Goal: Information Seeking & Learning: Learn about a topic

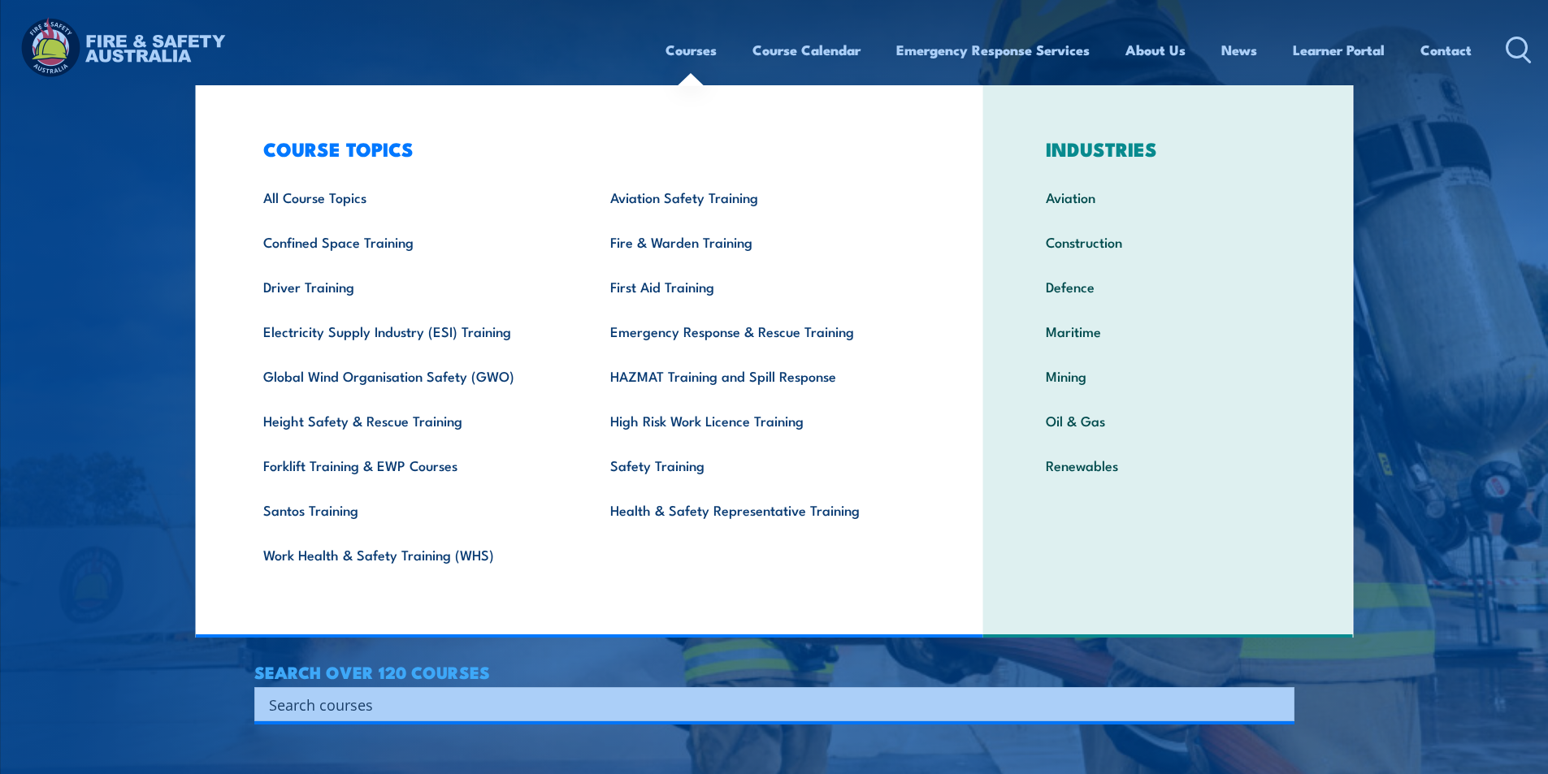
click at [705, 51] on link "Courses" at bounding box center [691, 49] width 51 height 43
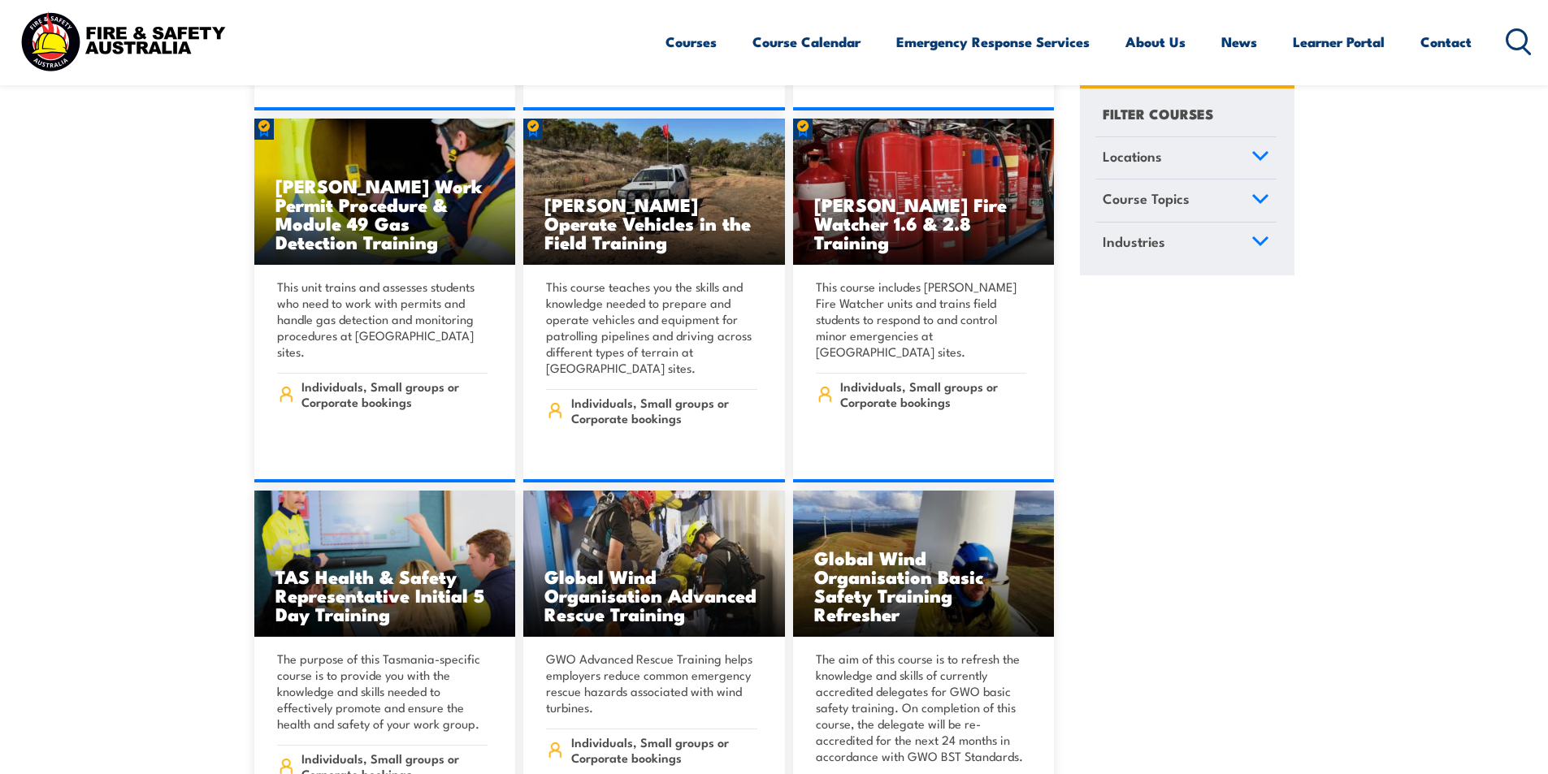
scroll to position [5688, 0]
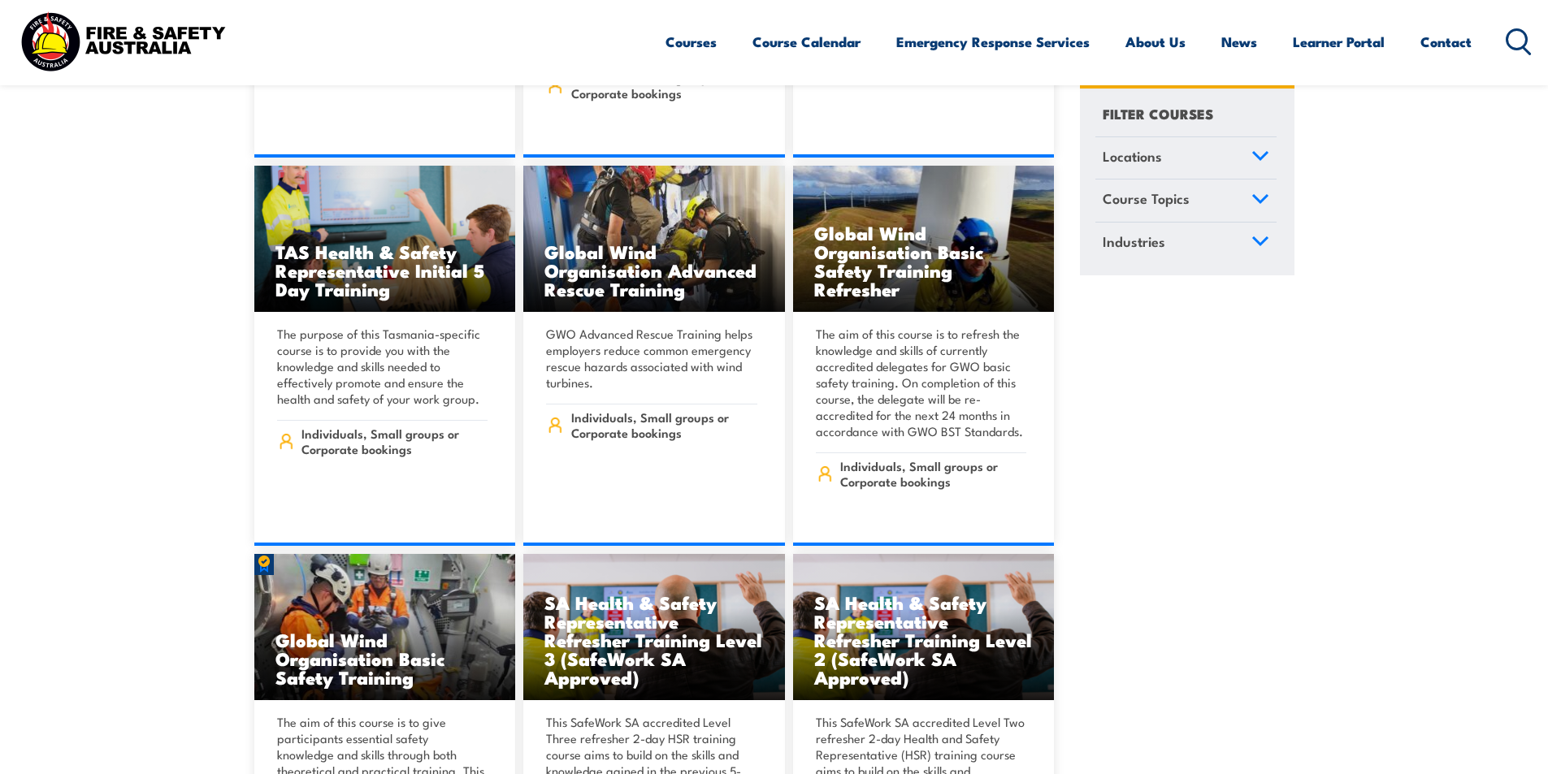
click at [1260, 151] on icon at bounding box center [1260, 155] width 18 height 11
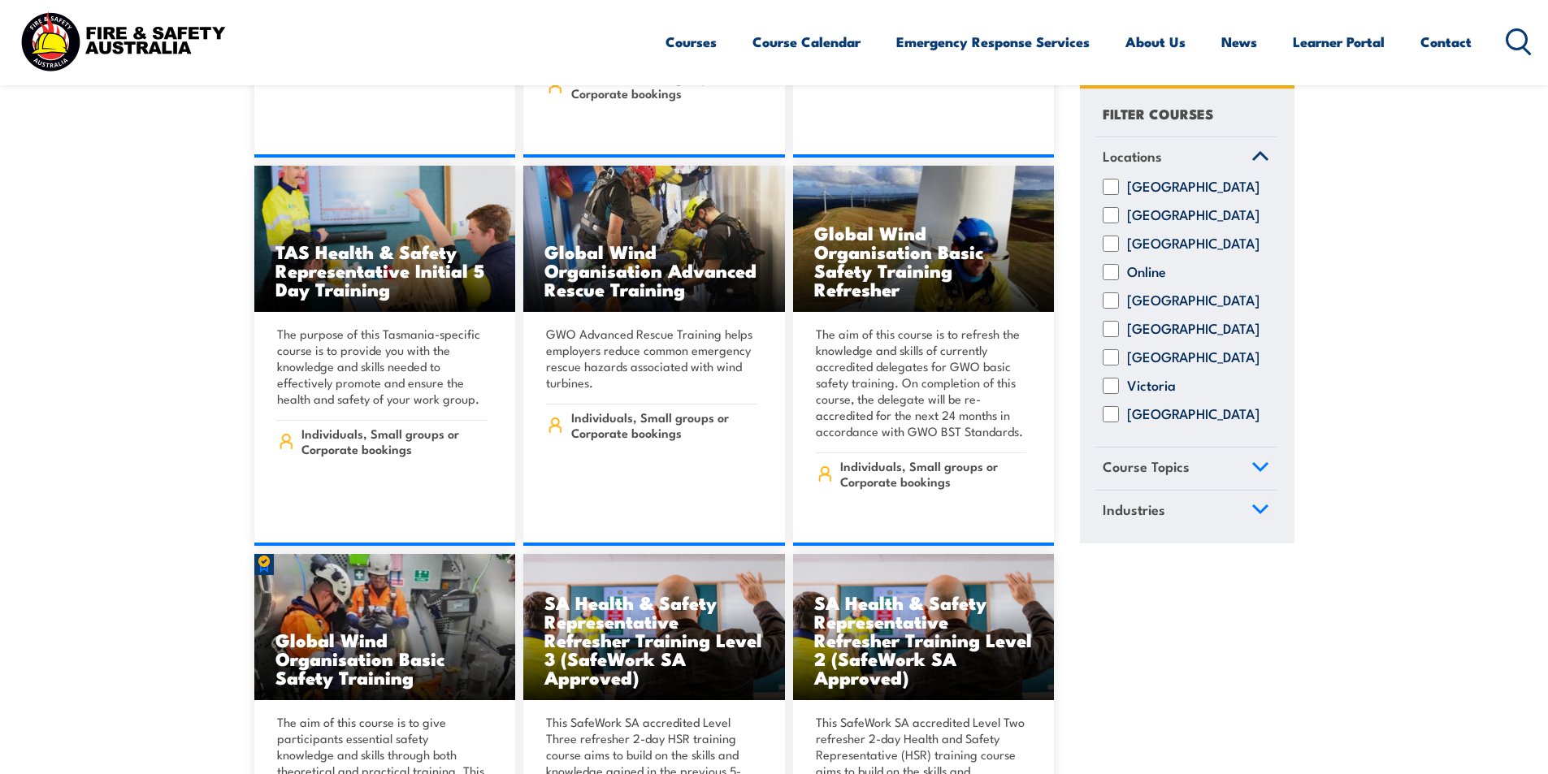
click at [1110, 310] on input "[GEOGRAPHIC_DATA]" at bounding box center [1111, 301] width 16 height 16
checkbox input "true"
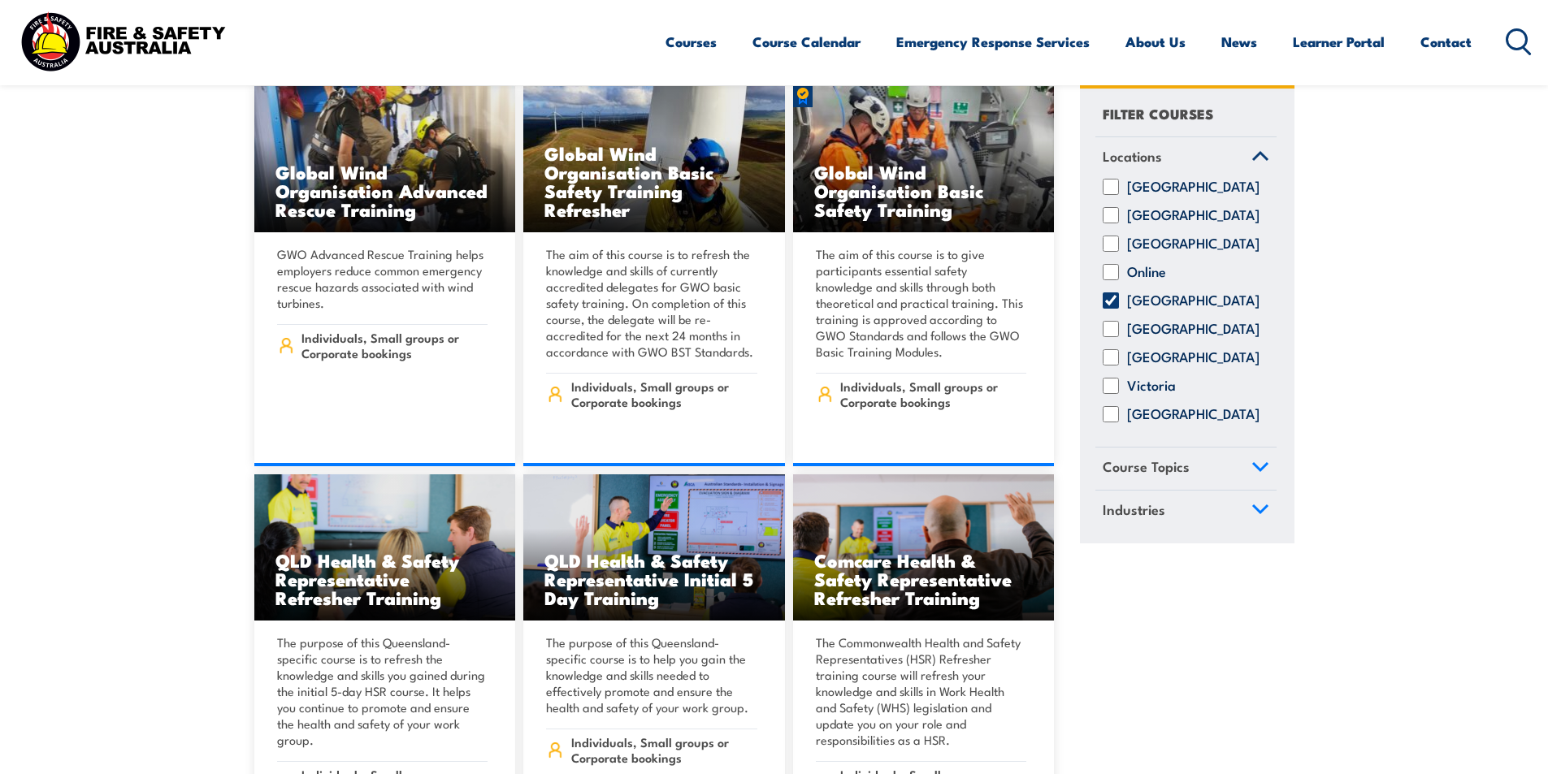
scroll to position [5444, 0]
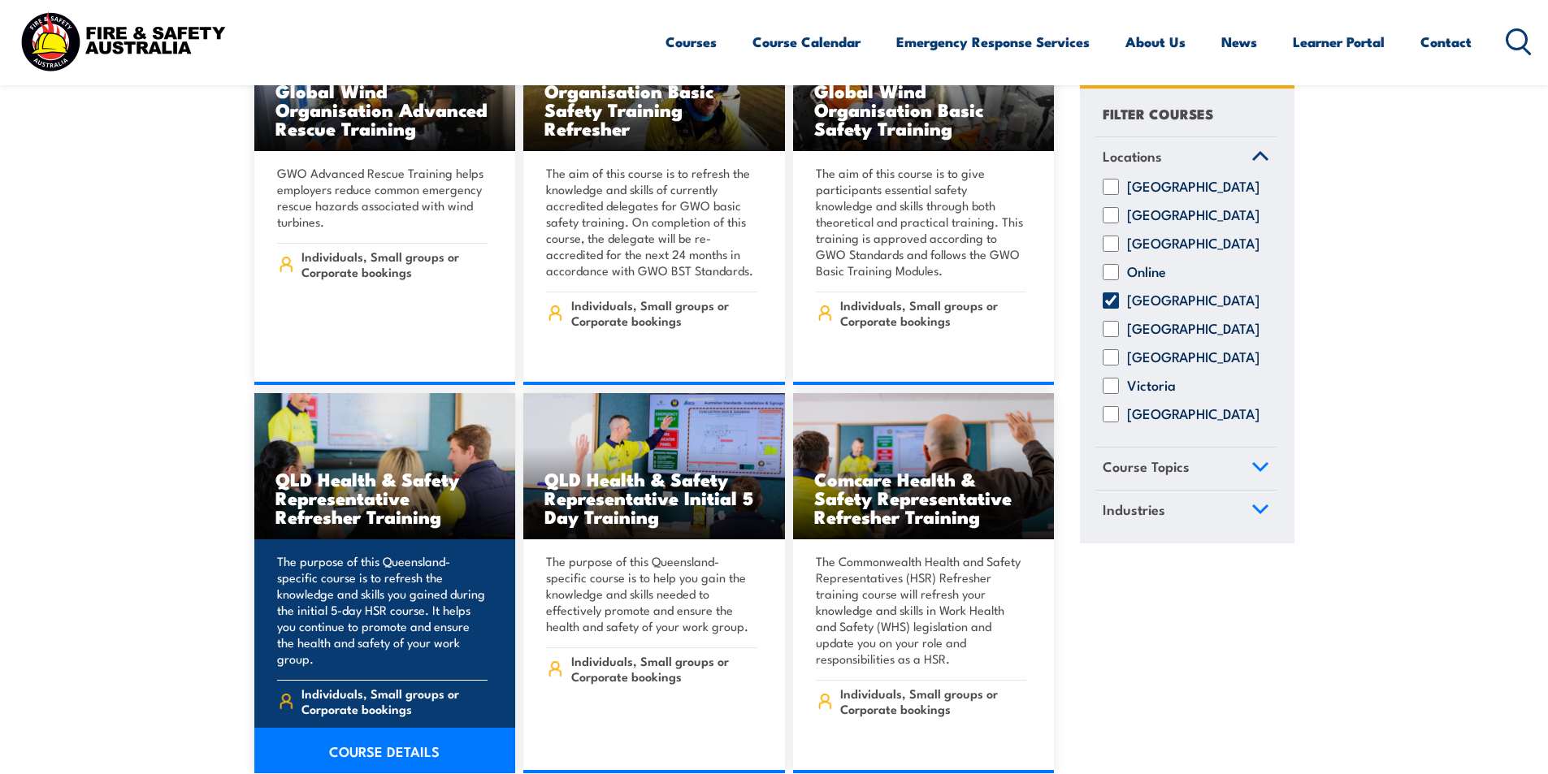
click at [393, 488] on h3 "QLD Health & Safety Representative Refresher Training" at bounding box center [384, 498] width 219 height 56
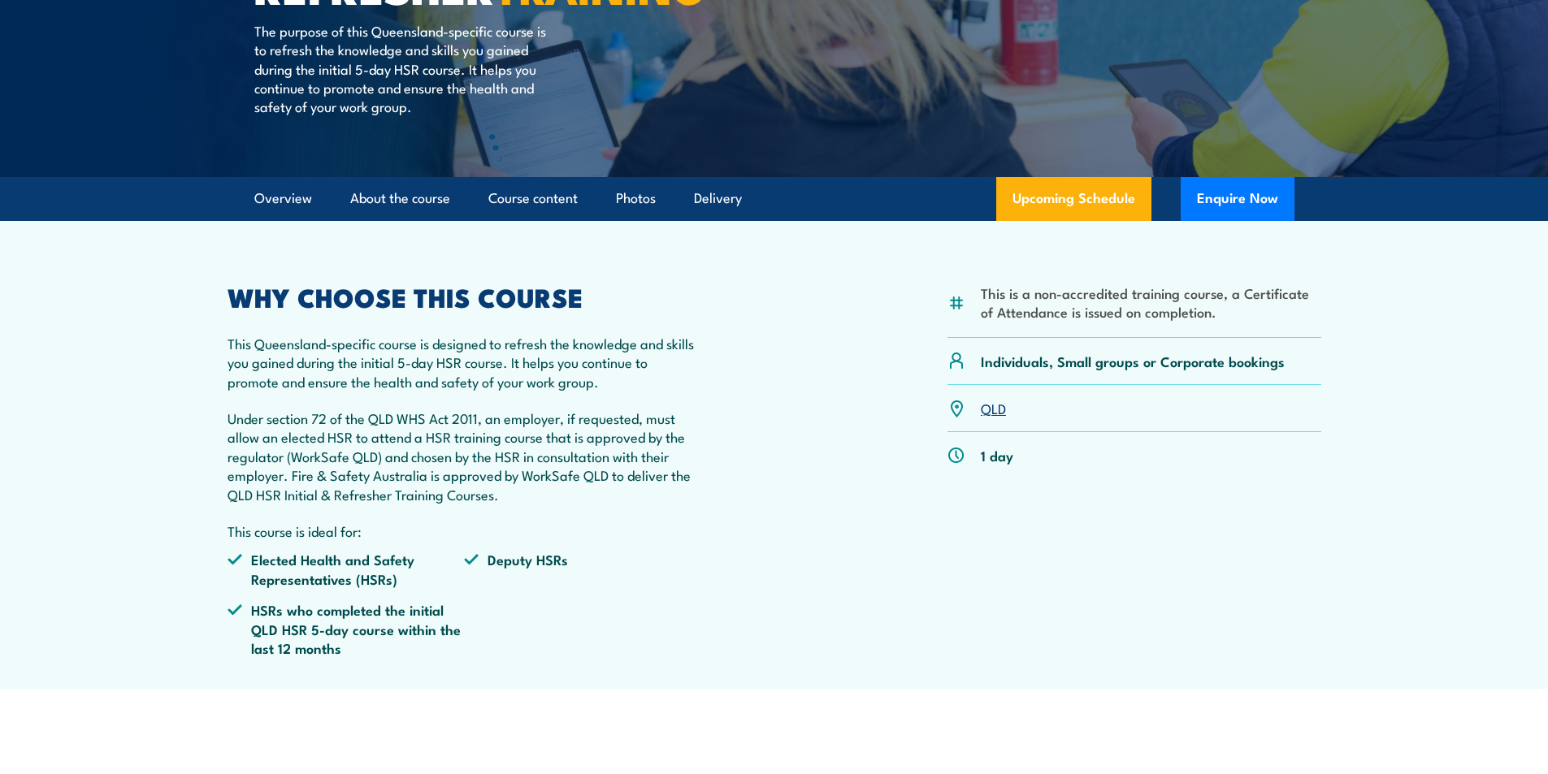
scroll to position [406, 0]
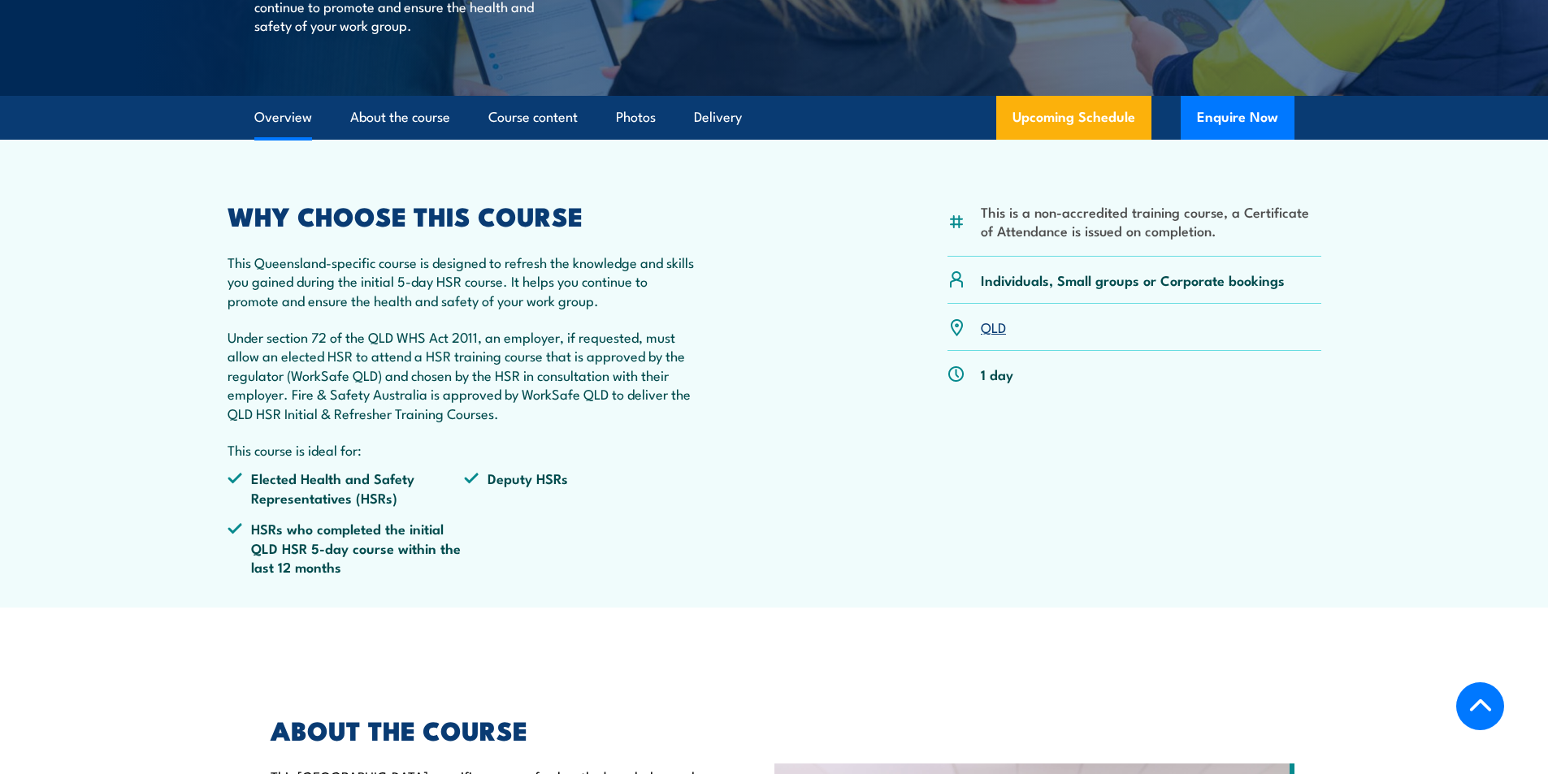
drag, startPoint x: 63, startPoint y: 1, endPoint x: 705, endPoint y: 275, distance: 697.9
click at [705, 275] on div "This is a non-accredited training course, a Certificate of Attendance is issued…" at bounding box center [775, 396] width 1094 height 385
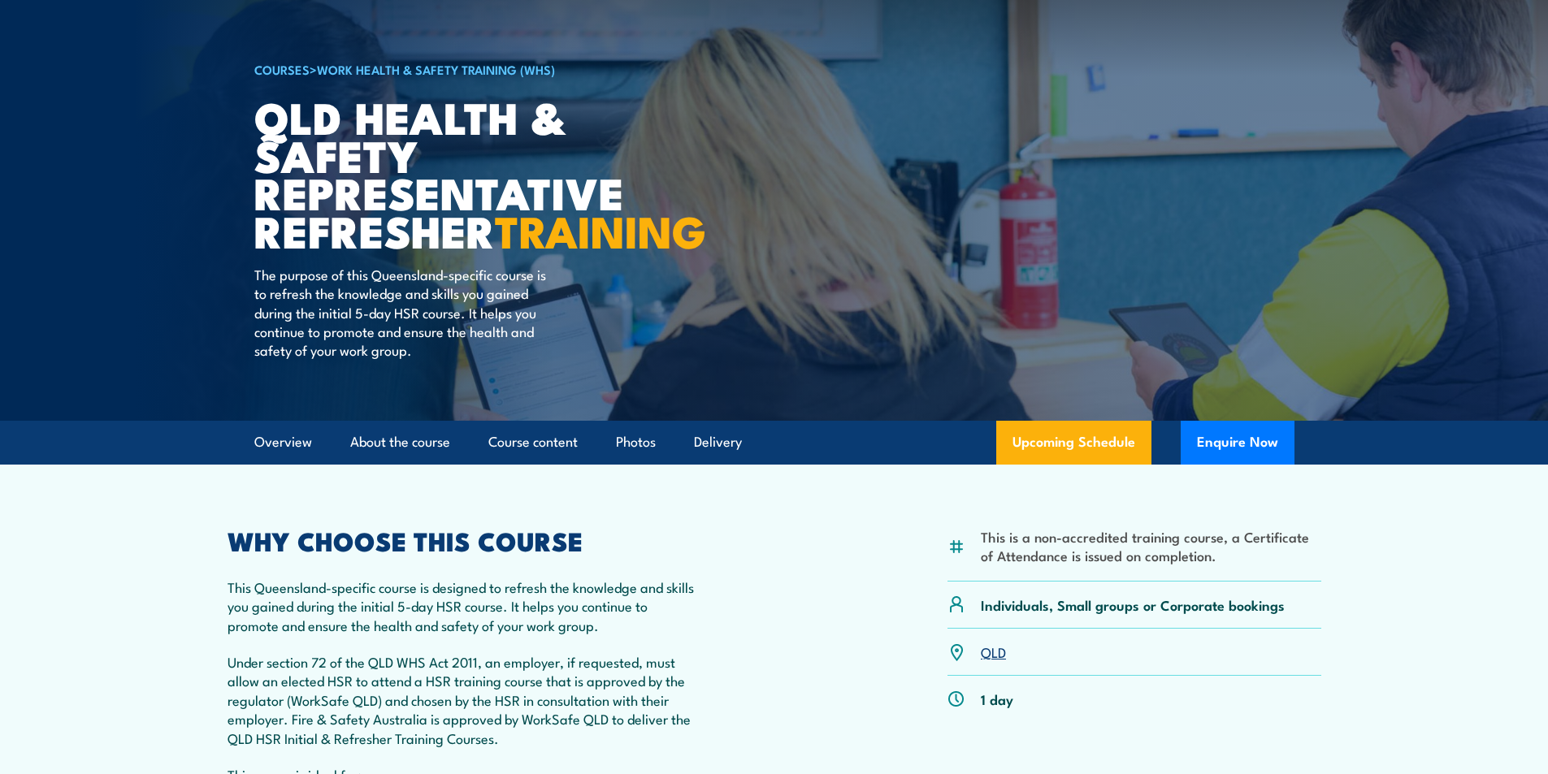
scroll to position [0, 0]
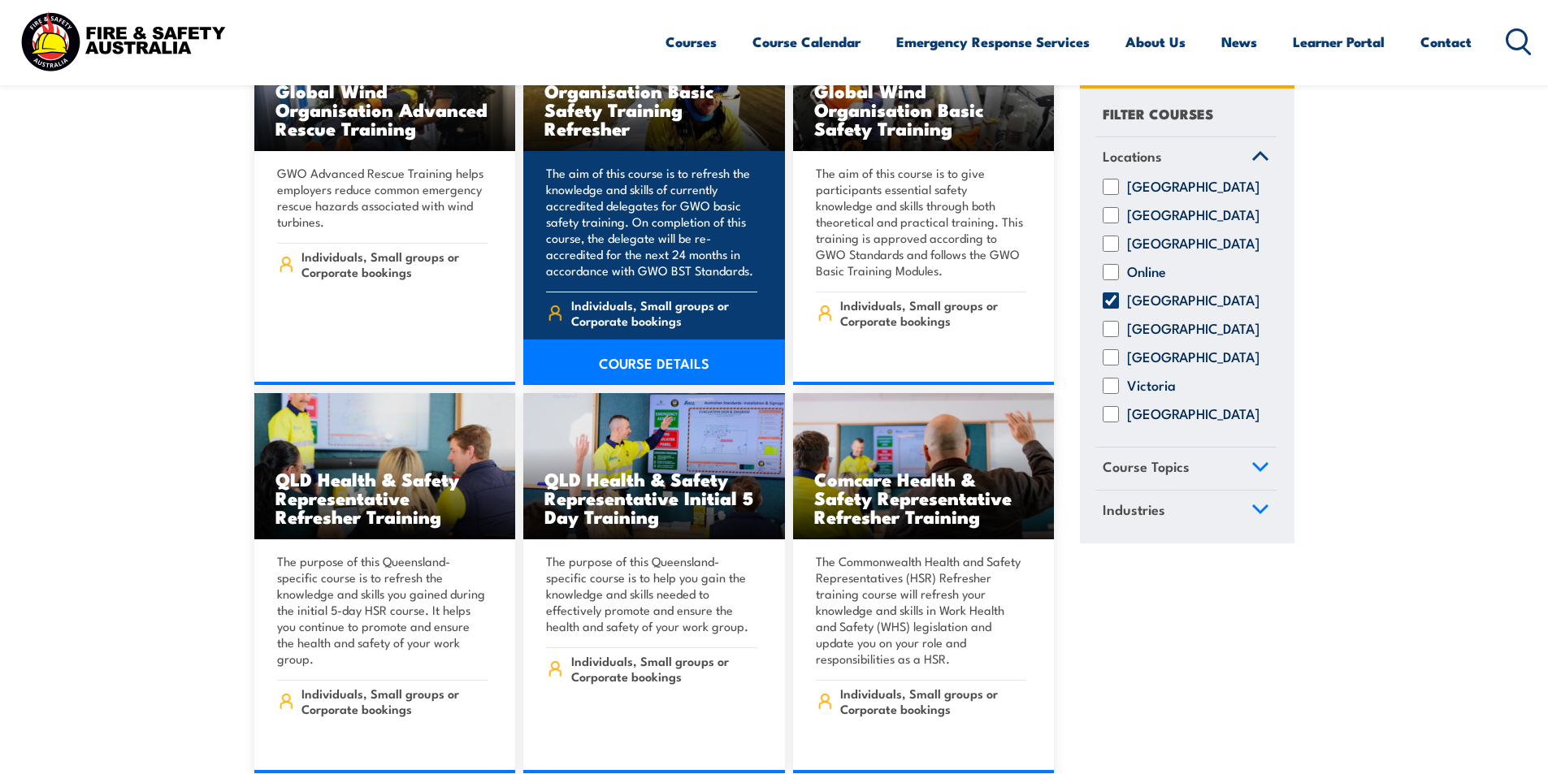
scroll to position [5444, 0]
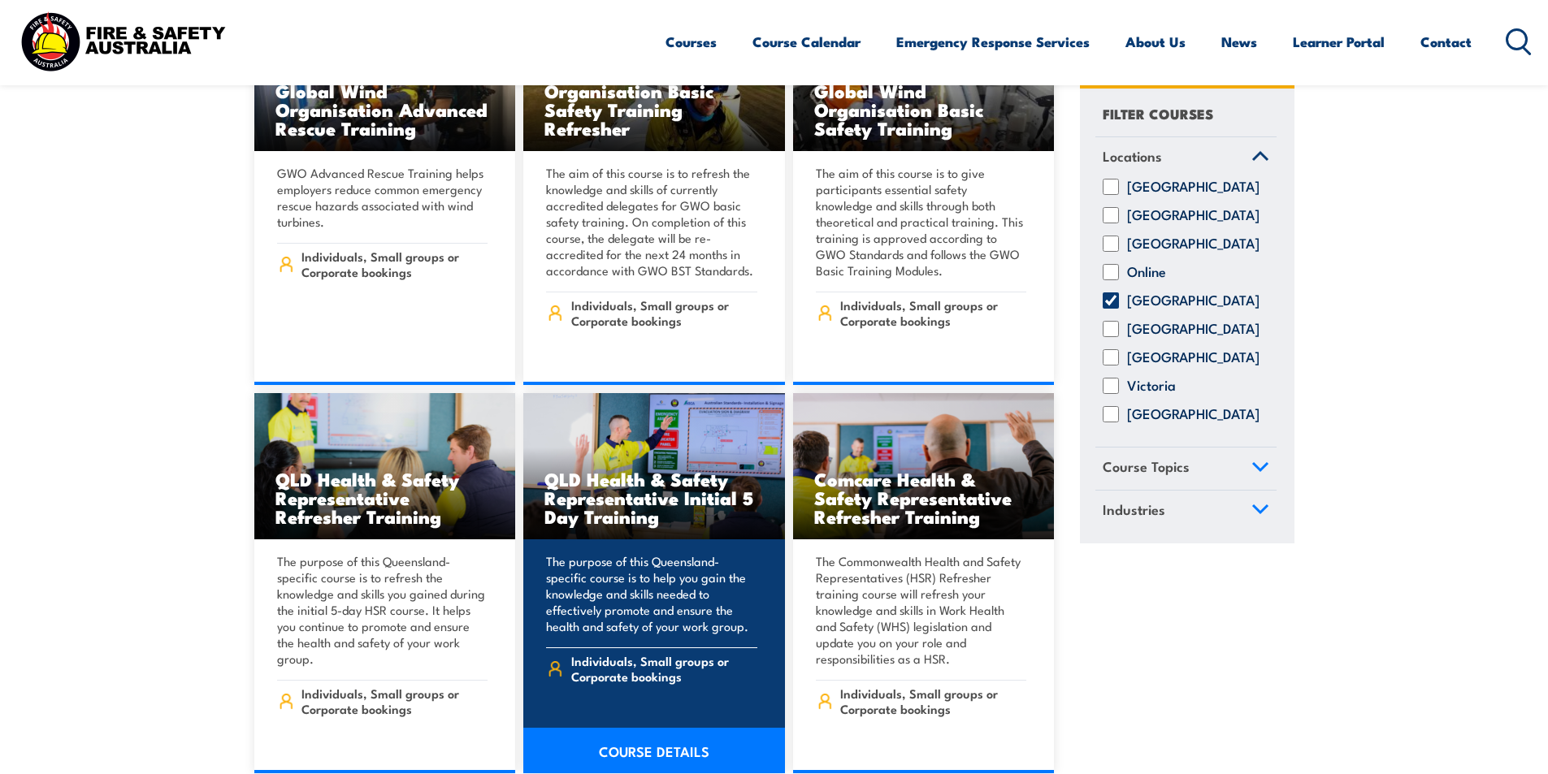
click at [674, 483] on h3 "QLD Health & Safety Representative Initial 5 Day Training" at bounding box center [653, 498] width 219 height 56
